Goal: Task Accomplishment & Management: Complete application form

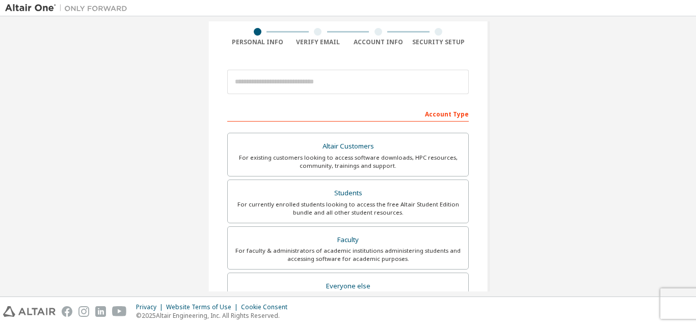
scroll to position [102, 0]
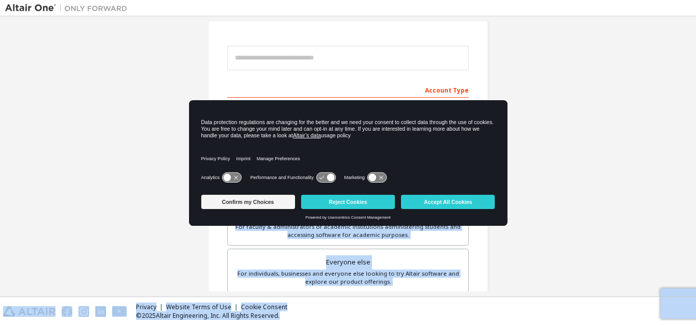
click at [371, 163] on body "Create an Altair One Account For Free Trials, Licenses, Downloads, Learning & D…" at bounding box center [348, 163] width 696 height 326
click at [236, 178] on icon at bounding box center [236, 178] width 4 height 4
click at [326, 177] on icon at bounding box center [330, 178] width 8 height 8
click at [414, 146] on div "Privacy Policy Imprint Manage Preferences" at bounding box center [348, 155] width 294 height 29
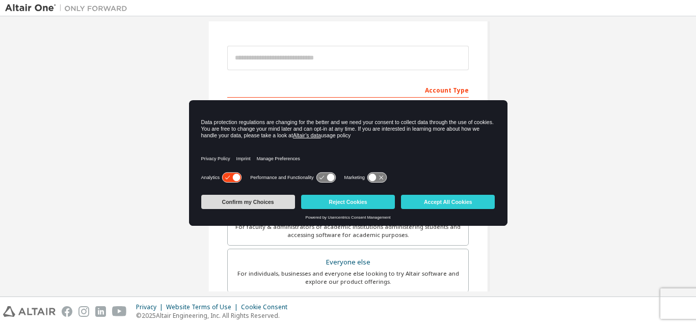
click at [266, 204] on button "Confirm my Choices" at bounding box center [248, 202] width 94 height 14
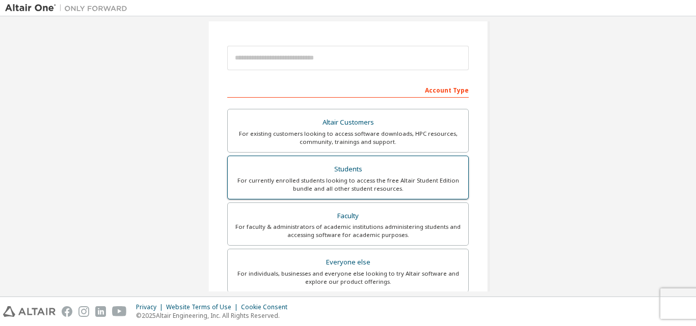
click at [398, 177] on div "For currently enrolled students looking to access the free Altair Student Editi…" at bounding box center [348, 185] width 228 height 16
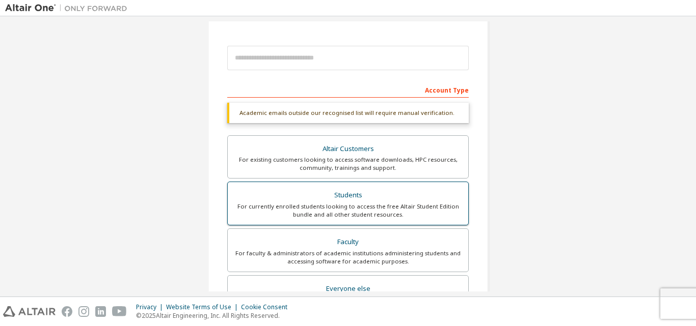
click at [416, 192] on div "Students" at bounding box center [348, 195] width 228 height 14
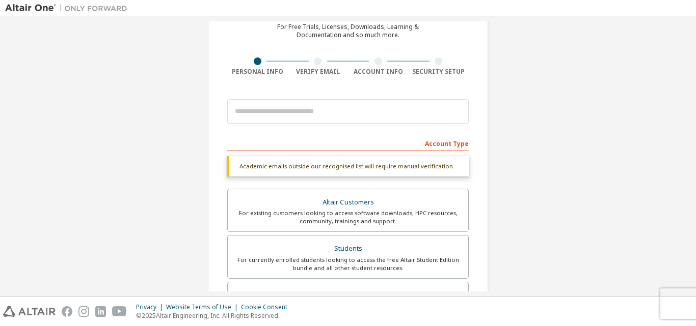
scroll to position [0, 0]
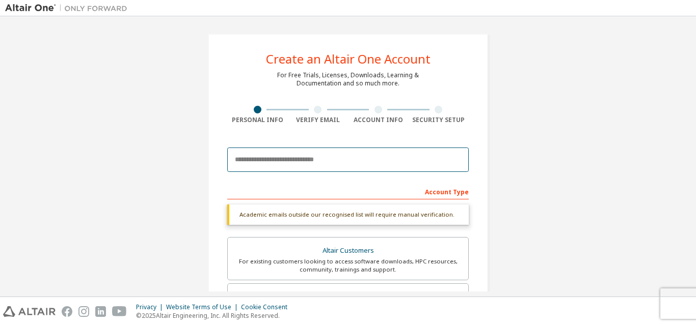
click at [363, 156] on input "email" at bounding box center [347, 160] width 241 height 24
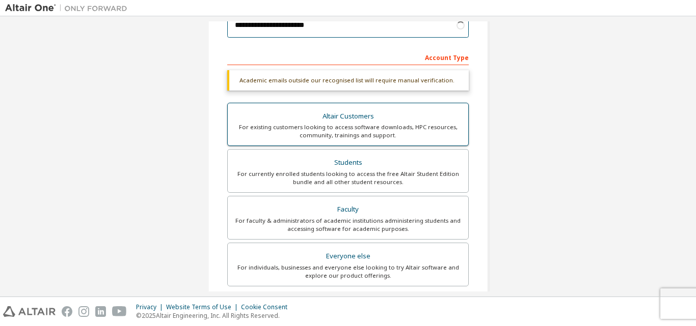
scroll to position [153, 0]
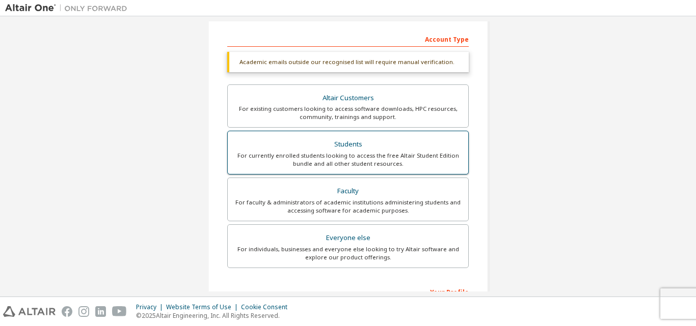
type input "**********"
click at [395, 146] on div "Students" at bounding box center [348, 144] width 228 height 14
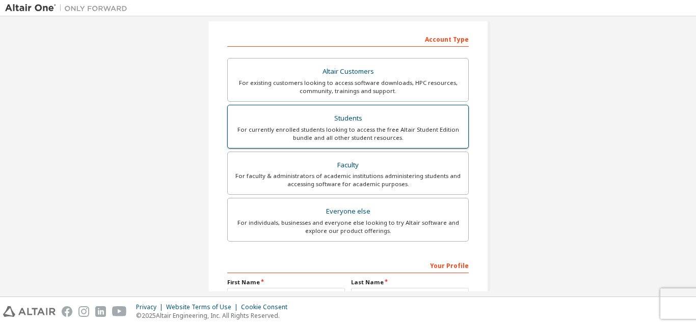
click at [315, 121] on div "Students" at bounding box center [348, 119] width 228 height 14
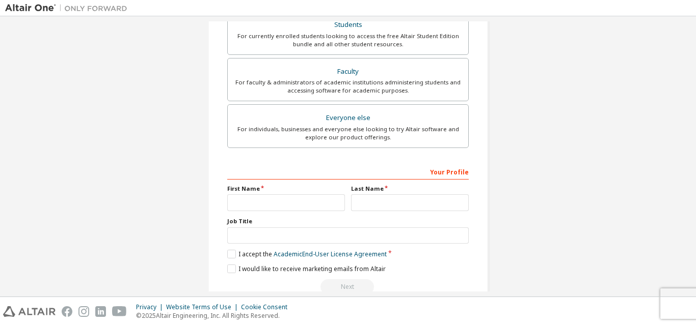
scroll to position [255, 0]
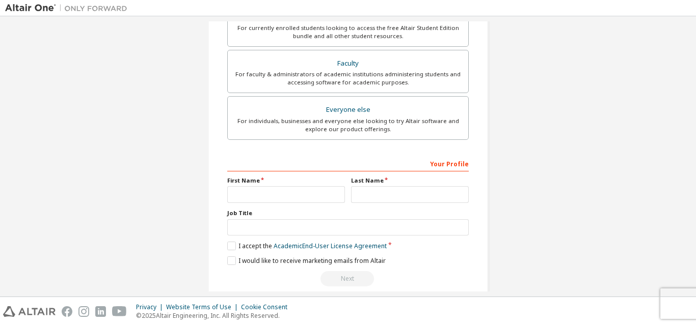
click at [288, 180] on label "First Name" at bounding box center [286, 181] width 118 height 8
click at [287, 192] on input "text" at bounding box center [286, 194] width 118 height 17
type input "*"
type input "*****"
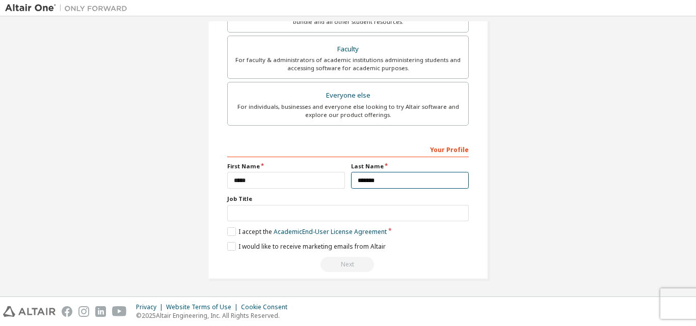
type input "*******"
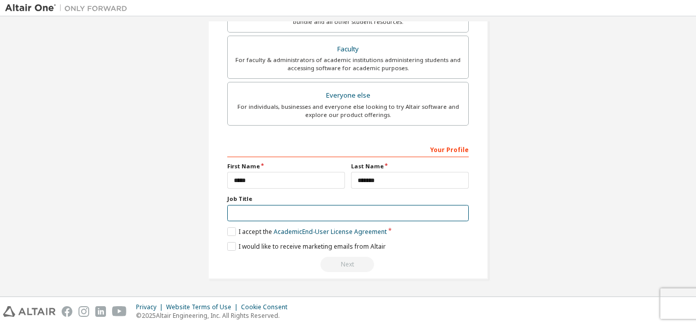
click at [281, 212] on input "text" at bounding box center [347, 213] width 241 height 17
type input "*******"
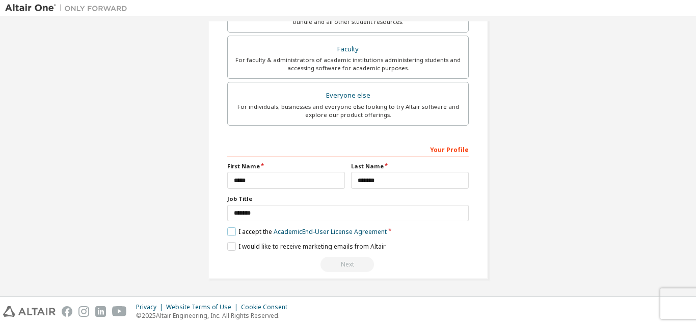
click at [228, 232] on label "I accept the Academic End-User License Agreement" at bounding box center [306, 232] width 159 height 9
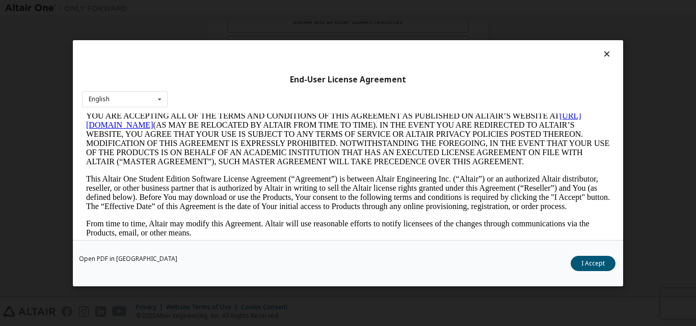
scroll to position [102, 0]
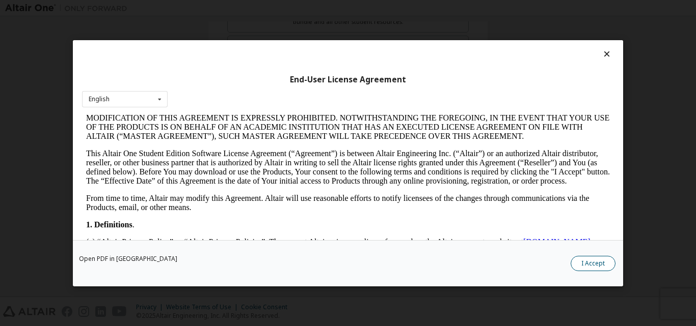
click at [588, 263] on button "I Accept" at bounding box center [592, 263] width 45 height 15
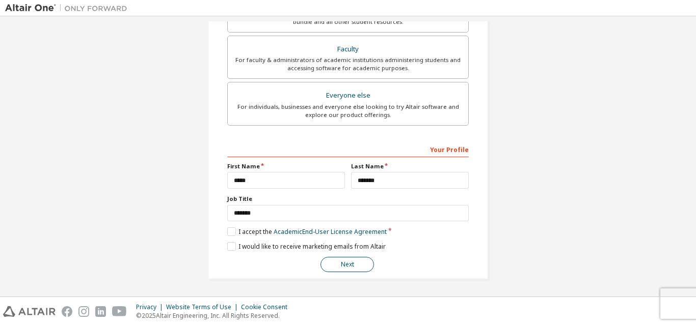
click at [357, 260] on button "Next" at bounding box center [346, 264] width 53 height 15
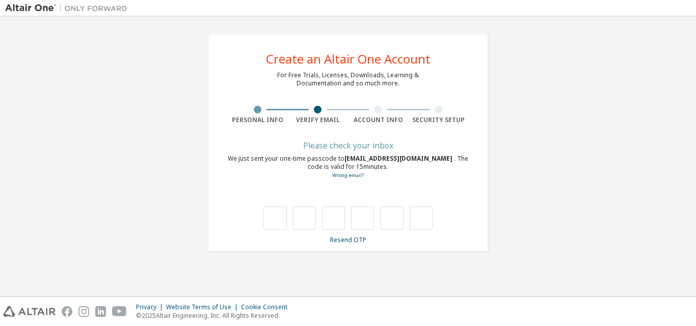
scroll to position [0, 0]
click at [513, 132] on div "**********" at bounding box center [347, 142] width 685 height 242
click at [266, 212] on input "text" at bounding box center [274, 218] width 23 height 23
type input "*"
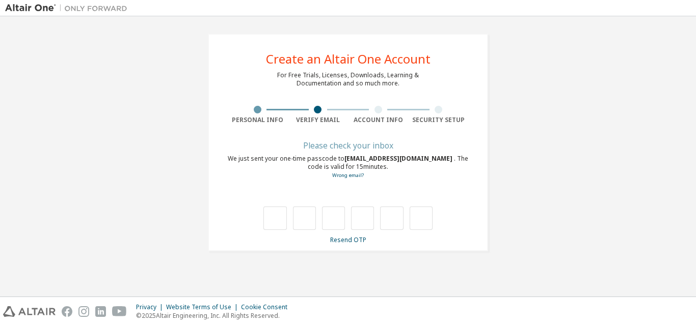
type input "*"
